Goal: Transaction & Acquisition: Purchase product/service

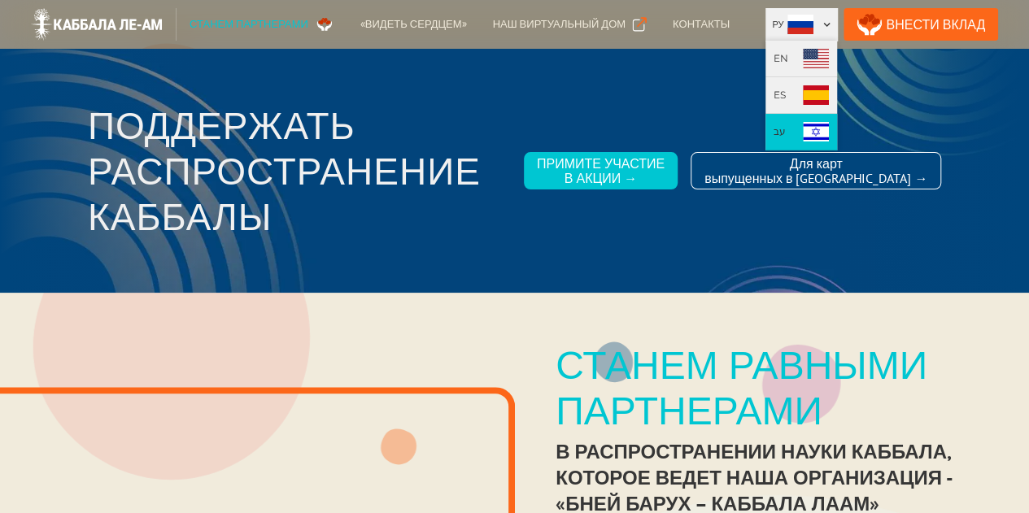
click at [829, 129] on img at bounding box center [816, 132] width 26 height 20
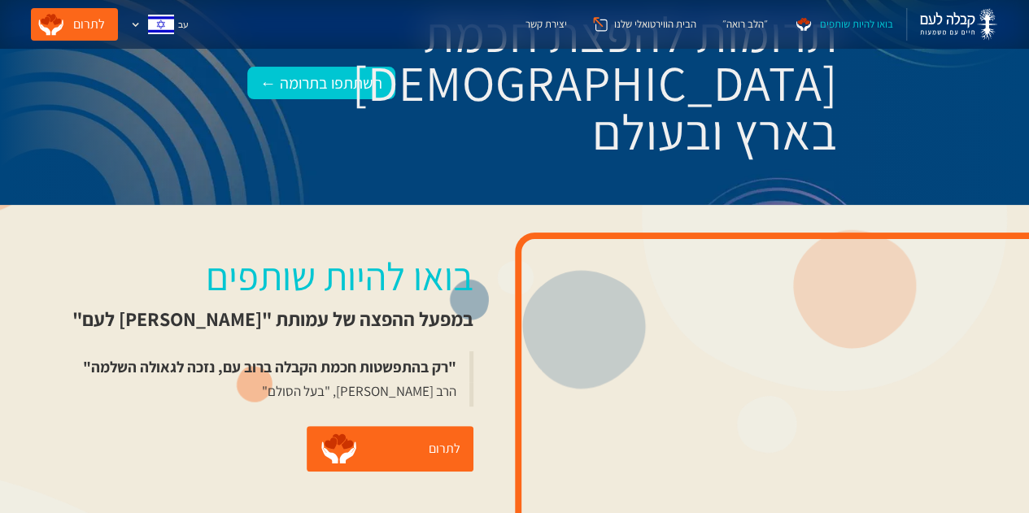
scroll to position [163, 0]
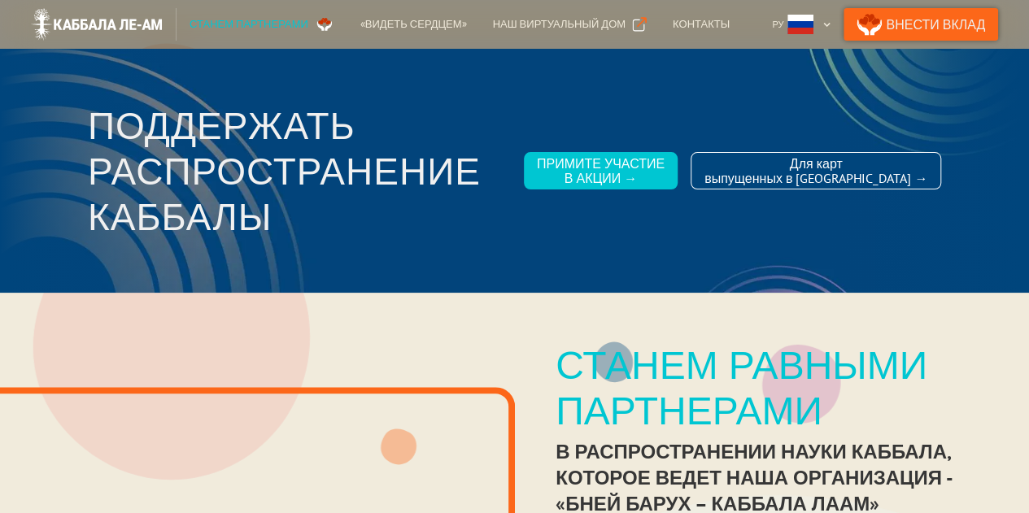
click at [945, 24] on link "Внести Вклад" at bounding box center [920, 24] width 155 height 33
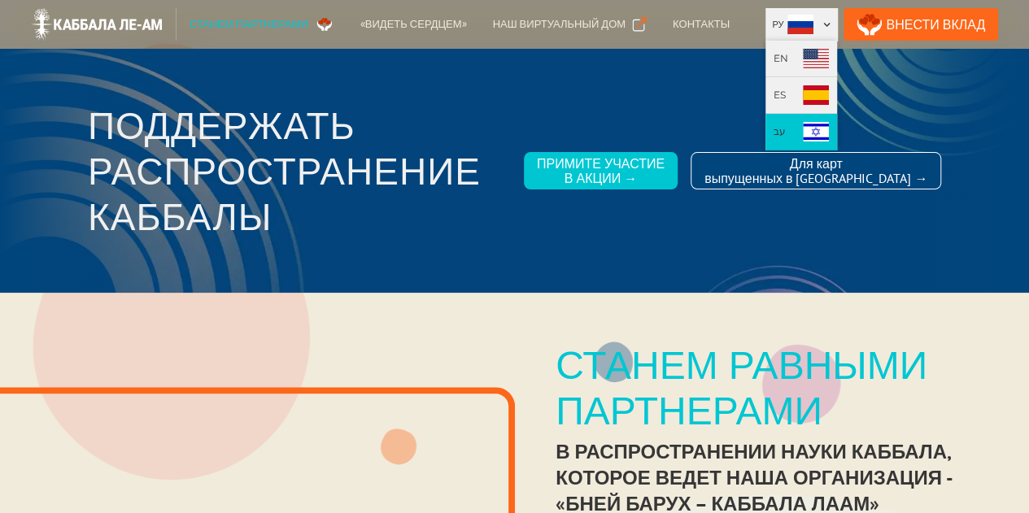
click at [829, 130] on img at bounding box center [816, 132] width 26 height 20
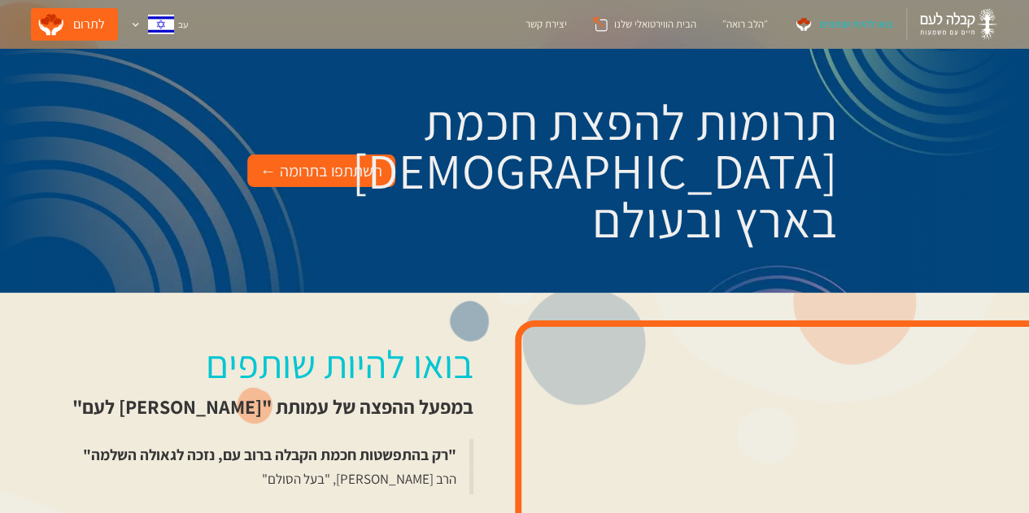
click at [317, 171] on div "השתתפו בתרומה ←" at bounding box center [321, 171] width 122 height 26
